Goal: Check status: Check status

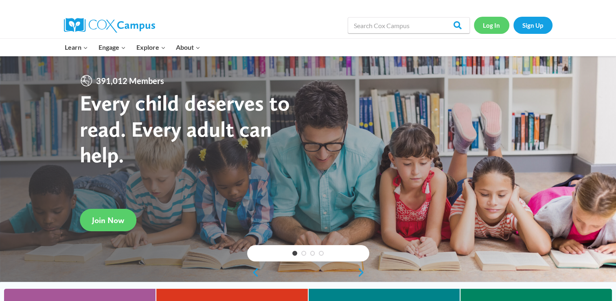
click at [491, 22] on link "Log In" at bounding box center [491, 25] width 35 height 17
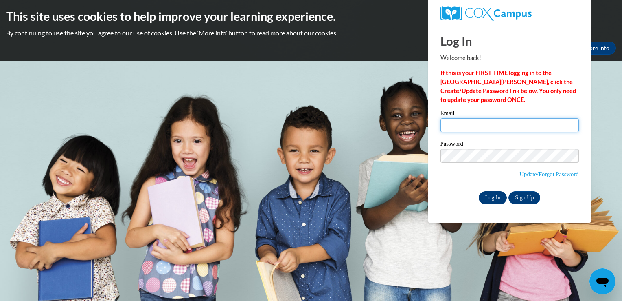
type input "jasmine.fortson@ndo.org"
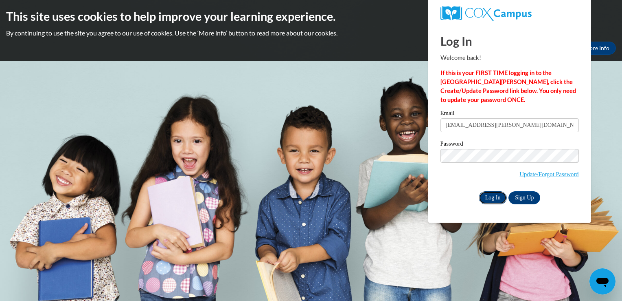
click at [493, 196] on input "Log In" at bounding box center [493, 197] width 29 height 13
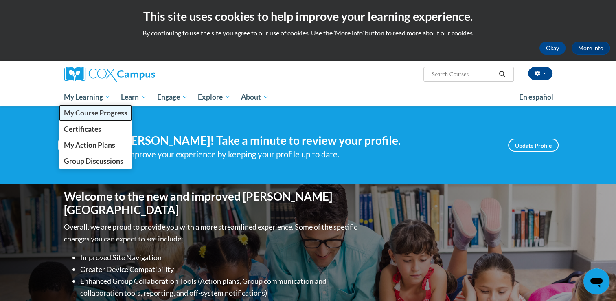
click at [88, 109] on span "My Course Progress" at bounding box center [96, 112] width 64 height 9
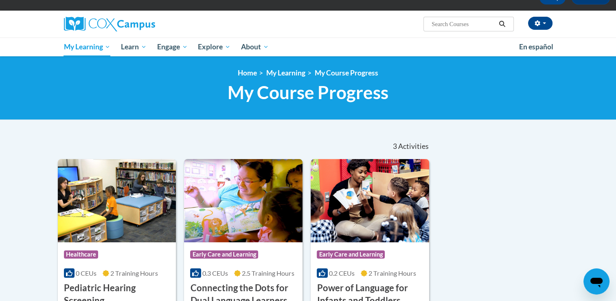
scroll to position [12, 0]
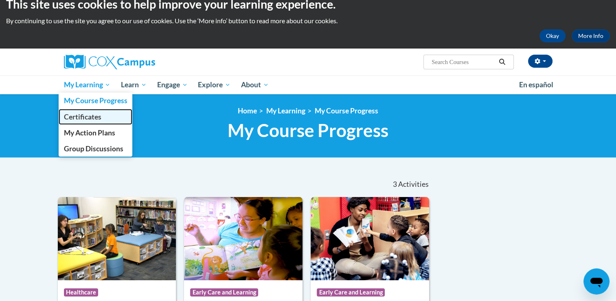
click at [90, 120] on span "Certificates" at bounding box center [82, 116] width 37 height 9
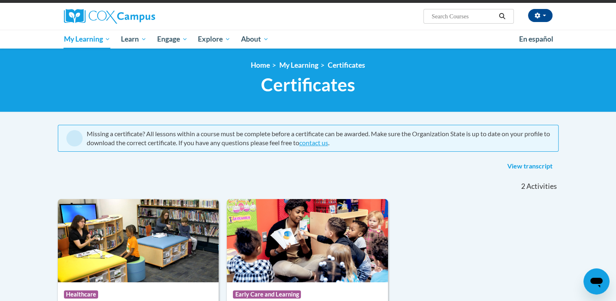
scroll to position [53, 0]
